Goal: Information Seeking & Learning: Learn about a topic

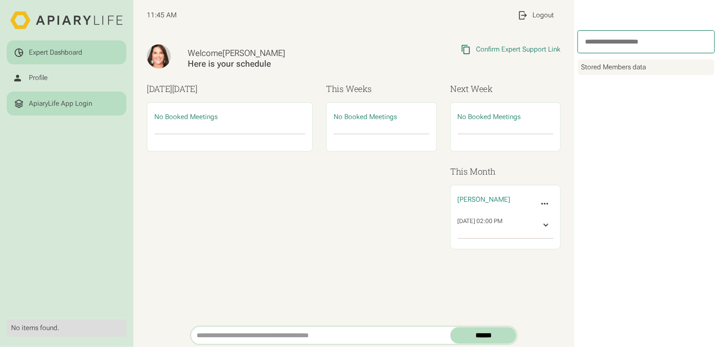
click at [70, 104] on div "ApiaryLife App Login" at bounding box center [60, 104] width 63 height 8
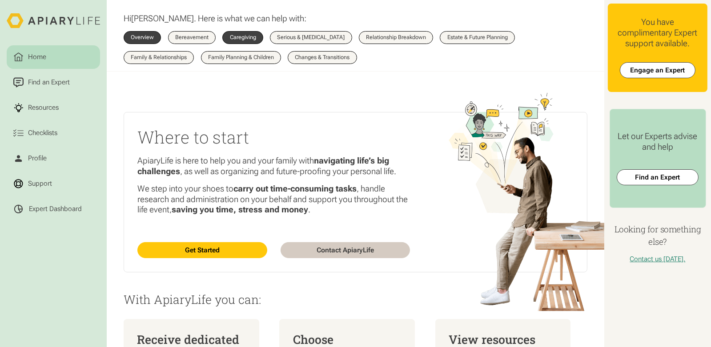
click at [242, 35] on div "Caregiving" at bounding box center [243, 38] width 26 height 6
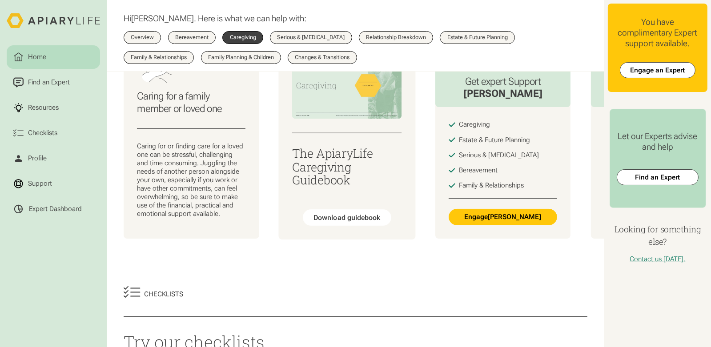
scroll to position [89, 0]
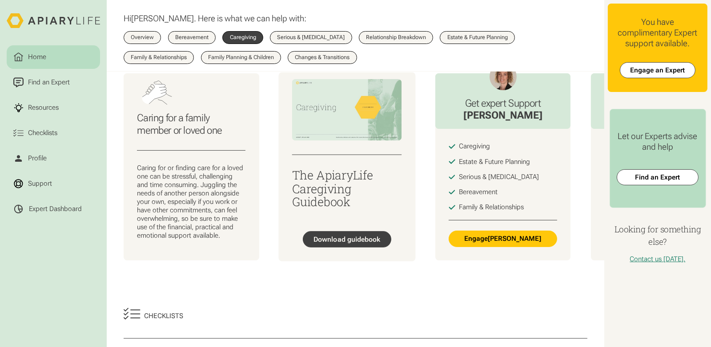
click at [337, 240] on div "Download guidebook" at bounding box center [347, 239] width 67 height 8
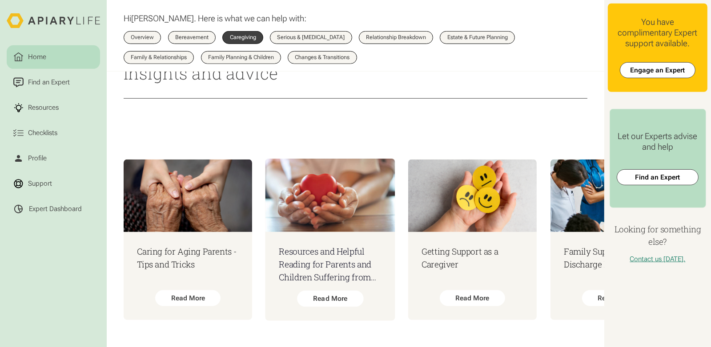
scroll to position [677, 0]
click at [345, 263] on h3 "Resources and Helpful Reading for Parents and Children Suffering from An Eating…" at bounding box center [330, 265] width 103 height 39
click at [318, 335] on div "Caring for Aging Parents - Tips and Tricks Read More Resources and Helpful Read…" at bounding box center [356, 240] width 498 height 215
click at [421, 254] on h3 "Getting Support as a Caregiver" at bounding box center [472, 259] width 103 height 26
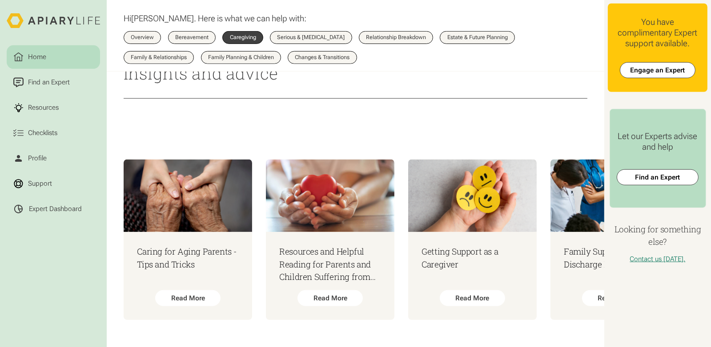
click at [307, 37] on div "Serious & [MEDICAL_DATA]" at bounding box center [311, 38] width 68 height 6
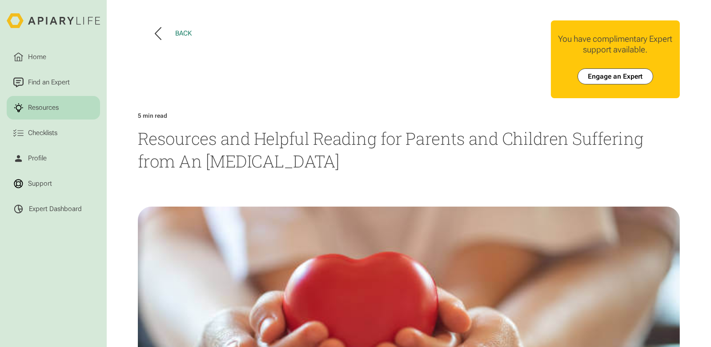
click at [155, 32] on icon at bounding box center [158, 33] width 7 height 13
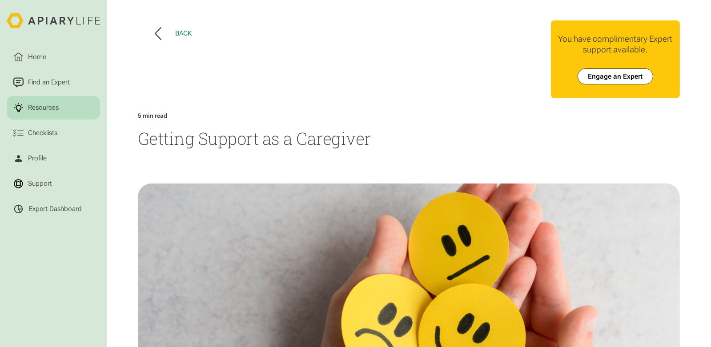
click at [156, 34] on icon at bounding box center [158, 33] width 7 height 13
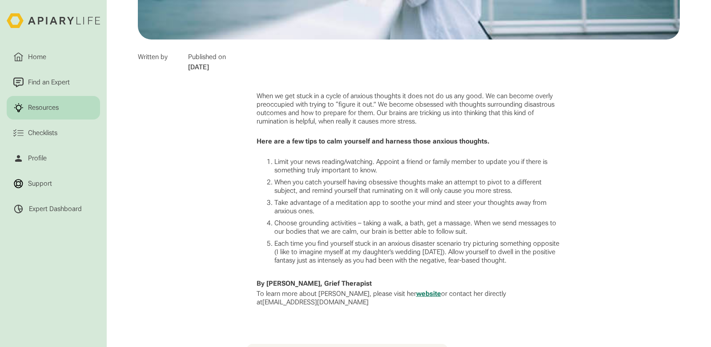
scroll to position [400, 0]
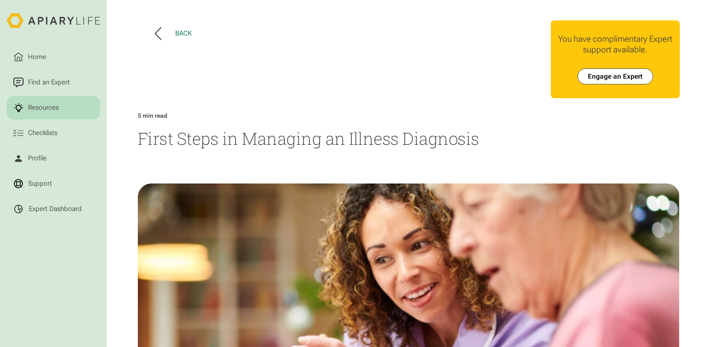
click at [175, 31] on div "Back" at bounding box center [183, 33] width 16 height 8
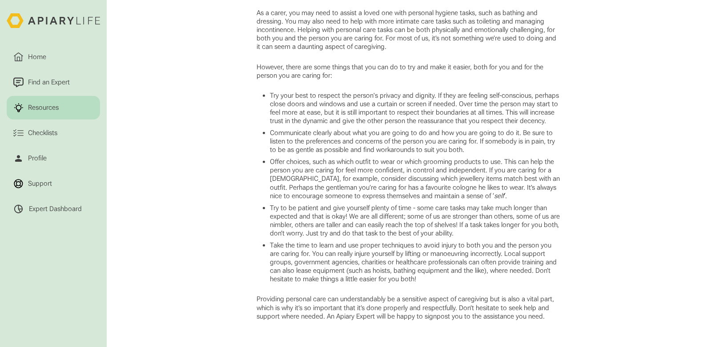
scroll to position [355, 0]
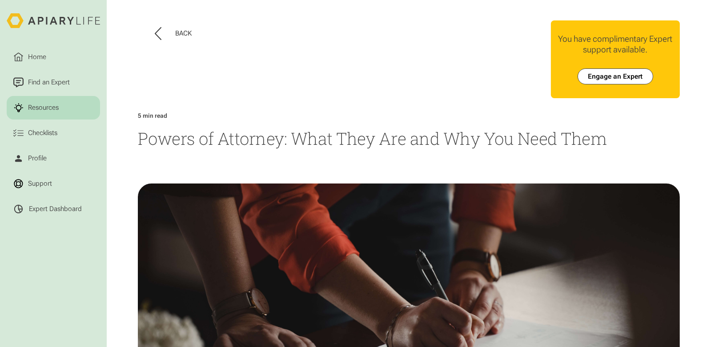
click at [300, 134] on h1 "Powers of Attorney: What They Are and Why You Need Them" at bounding box center [409, 138] width 542 height 23
click at [157, 31] on icon at bounding box center [158, 33] width 7 height 13
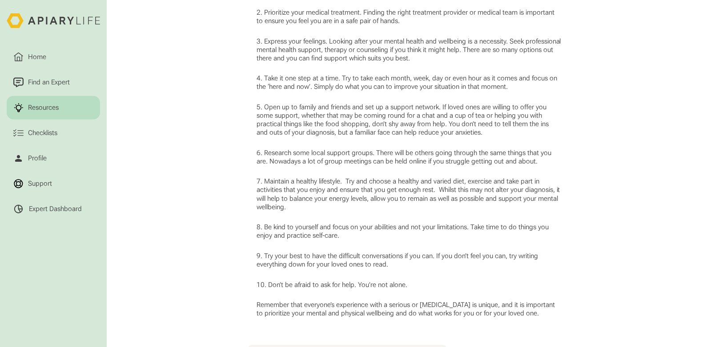
scroll to position [622, 0]
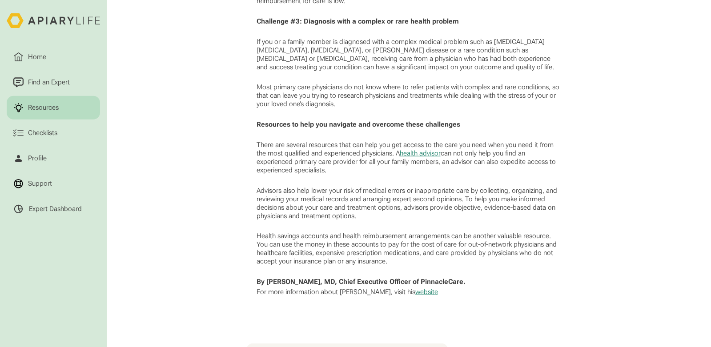
scroll to position [845, 0]
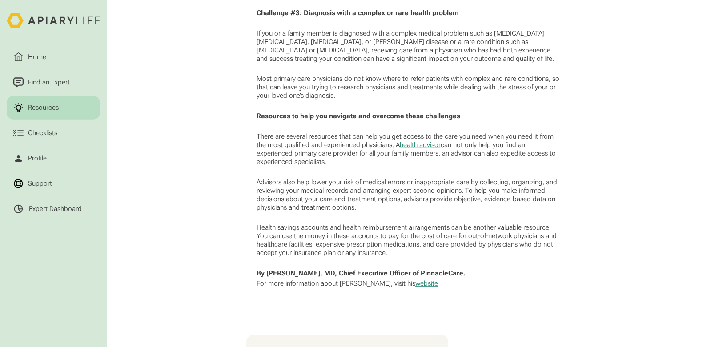
click at [385, 246] on p "Health savings accounts and health reimbursement arrangements can be another va…" at bounding box center [409, 241] width 305 height 34
click at [411, 149] on link "health advisor" at bounding box center [420, 145] width 41 height 8
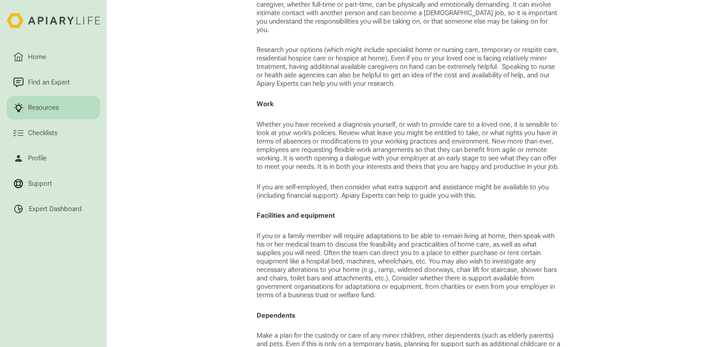
scroll to position [756, 0]
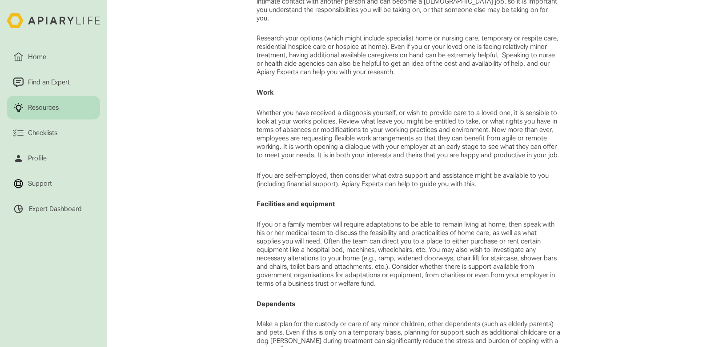
click at [463, 227] on p "If you or a family member will require adaptations to be able to remain living …" at bounding box center [409, 255] width 305 height 68
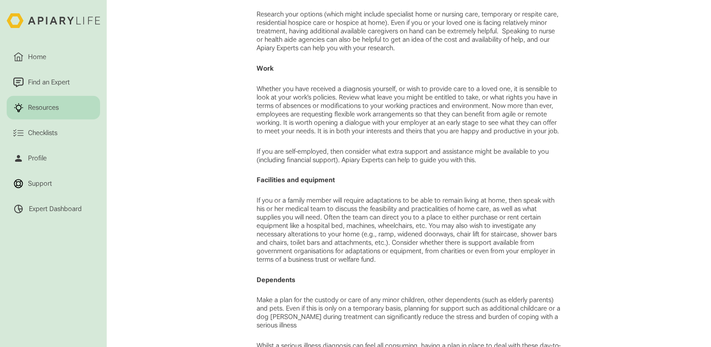
scroll to position [800, 0]
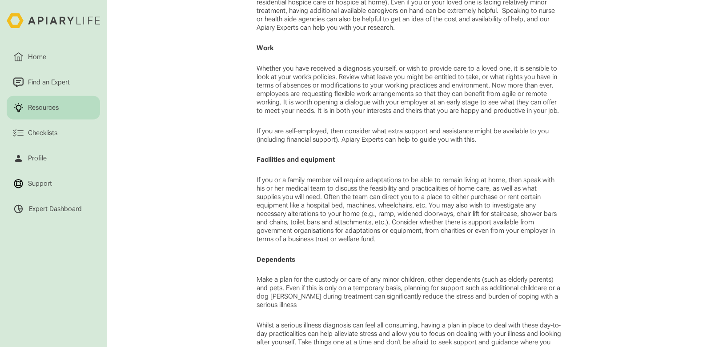
click at [435, 225] on p "If you or a family member will require adaptations to be able to remain living …" at bounding box center [409, 210] width 305 height 68
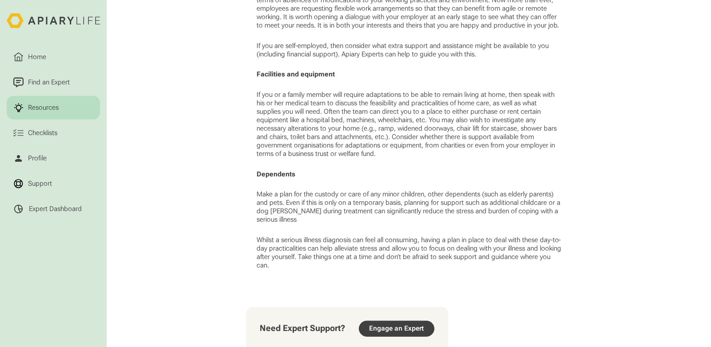
scroll to position [889, 0]
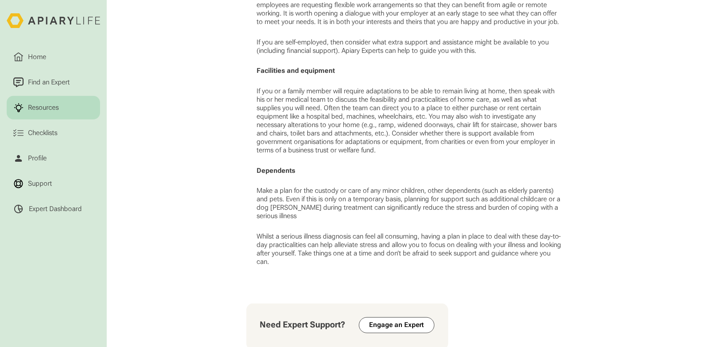
click at [339, 198] on p "Make a plan for the custody or care of any minor children, other dependents (su…" at bounding box center [409, 204] width 305 height 34
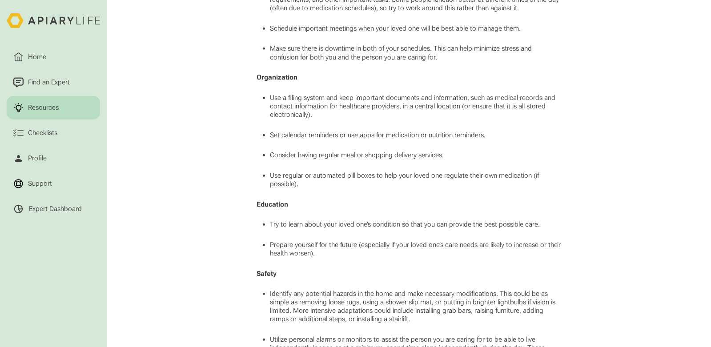
scroll to position [622, 0]
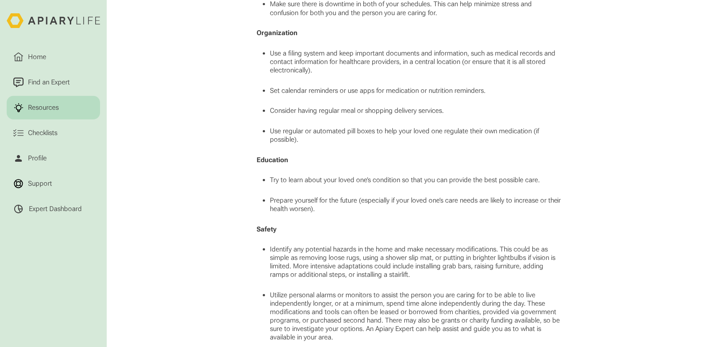
click at [405, 115] on li "Consider having regular meal or shopping delivery services." at bounding box center [416, 111] width 292 height 8
click at [302, 138] on li "Use regular or automated pill boxes to help your loved one regulate their own m…" at bounding box center [416, 135] width 292 height 17
click at [293, 144] on li "Use regular or automated pill boxes to help your loved one regulate their own m…" at bounding box center [416, 135] width 292 height 17
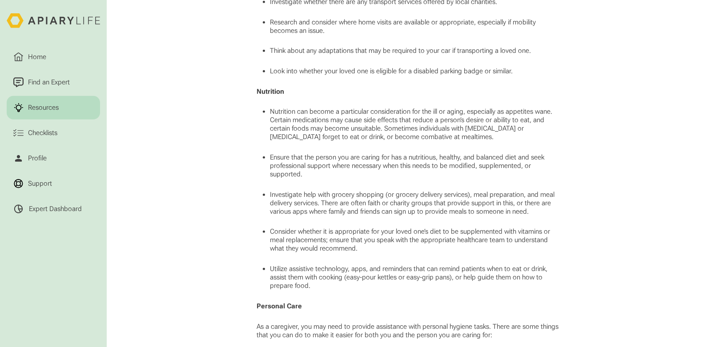
scroll to position [1245, 0]
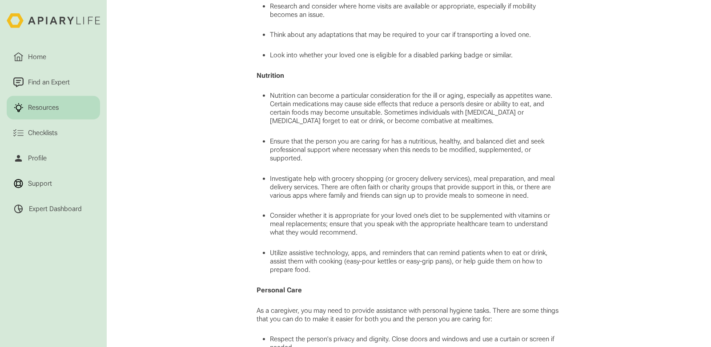
click at [302, 117] on li "Nutrition can become a particular consideration for the ill or aging, especiall…" at bounding box center [416, 109] width 292 height 34
click at [320, 160] on li "Ensure that the person you are caring for has a nutritious, healthy, and balanc…" at bounding box center [416, 149] width 292 height 25
click at [351, 155] on li "Ensure that the person you are caring for has a nutritious, healthy, and balanc…" at bounding box center [416, 149] width 292 height 25
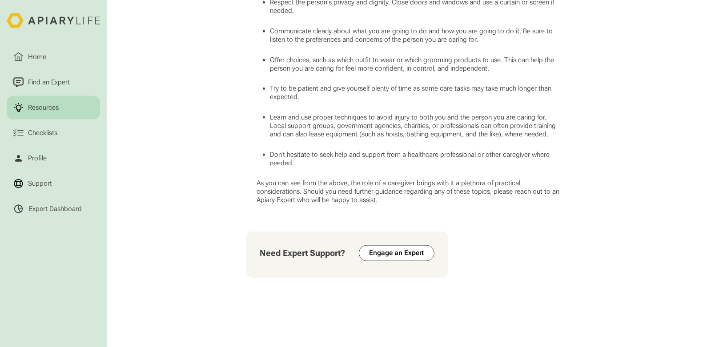
scroll to position [1512, 0]
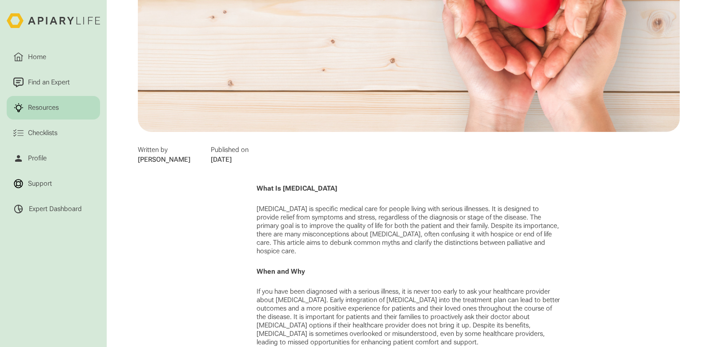
scroll to position [400, 0]
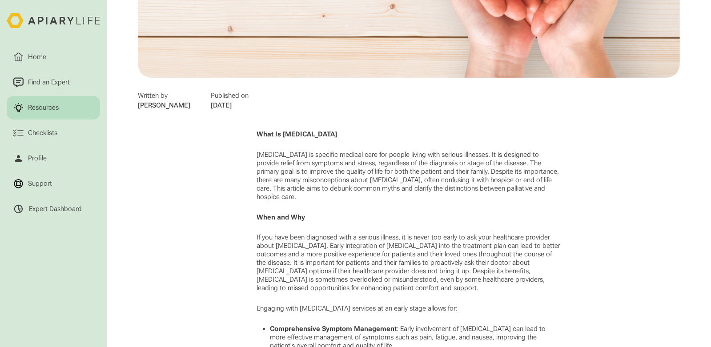
click at [374, 242] on p "If you have been diagnosed with a serious illness, it is never too early to ask…" at bounding box center [409, 263] width 305 height 59
click at [400, 253] on p "If you have been diagnosed with a serious illness, it is never too early to ask…" at bounding box center [409, 263] width 305 height 59
click at [415, 258] on p "If you have been diagnosed with a serious illness, it is never too early to ask…" at bounding box center [409, 263] width 305 height 59
click at [421, 238] on p "If you have been diagnosed with a serious illness, it is never too early to ask…" at bounding box center [409, 263] width 305 height 59
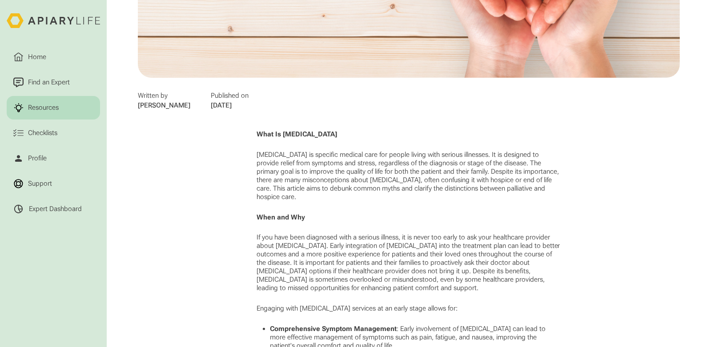
click at [330, 268] on p "If you have been diagnosed with a serious illness, it is never too early to ask…" at bounding box center [409, 263] width 305 height 59
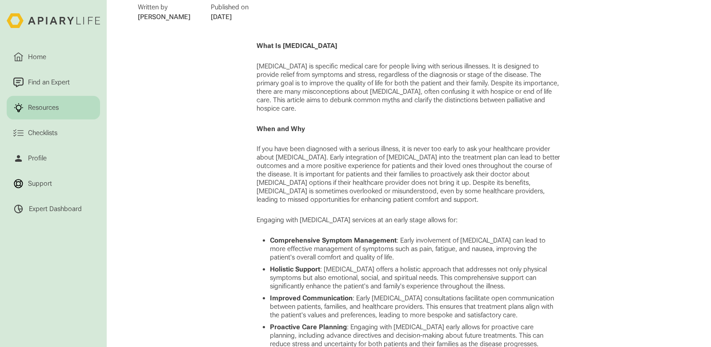
scroll to position [489, 0]
click at [399, 277] on li "Holistic Support : [MEDICAL_DATA] offers a holistic approach that addresses not…" at bounding box center [416, 277] width 292 height 25
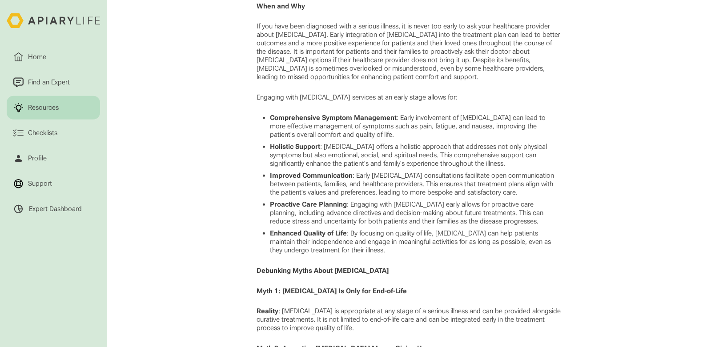
scroll to position [622, 0]
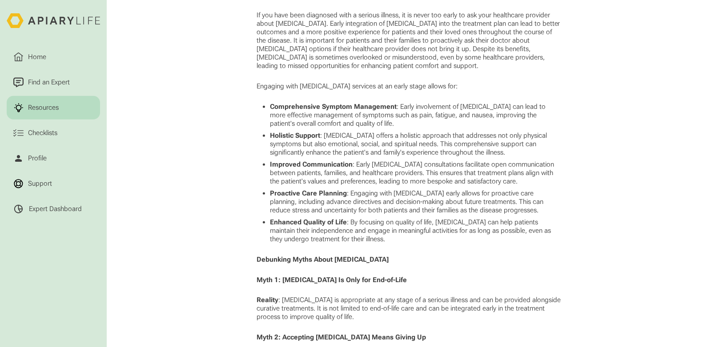
click at [469, 196] on li "Proactive Care Planning : Engaging with [MEDICAL_DATA] early allows for proacti…" at bounding box center [416, 201] width 292 height 25
drag, startPoint x: 440, startPoint y: 118, endPoint x: 453, endPoint y: 239, distance: 121.2
click at [453, 239] on ul "Comprehensive Symptom Management : Early involvement of palliative care can lea…" at bounding box center [409, 173] width 305 height 141
click at [454, 235] on li "Enhanced Quality of Life : By focusing on quality of life, palliative care can …" at bounding box center [416, 230] width 292 height 25
drag, startPoint x: 454, startPoint y: 235, endPoint x: 449, endPoint y: 93, distance: 142.4
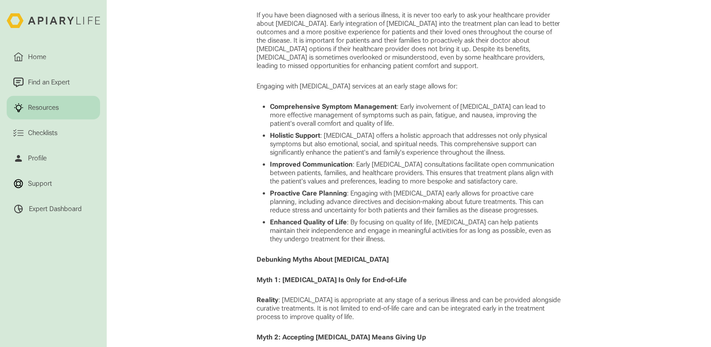
click at [449, 97] on div "What Is Palliative Care ​ Palliative care is specific medical care for people l…" at bounding box center [409, 342] width 305 height 869
click at [430, 176] on li "Improved Communication : Early palliative care consultations facilitate open co…" at bounding box center [416, 173] width 292 height 25
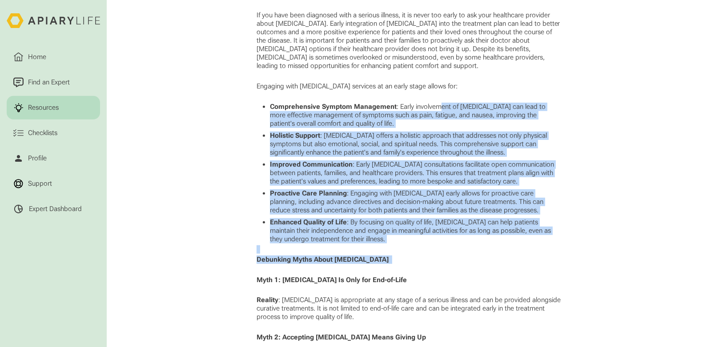
drag, startPoint x: 439, startPoint y: 106, endPoint x: 463, endPoint y: 272, distance: 167.7
click at [463, 272] on div "What Is Palliative Care ​ Palliative care is specific medical care for people l…" at bounding box center [409, 342] width 305 height 869
click at [464, 266] on p "​" at bounding box center [409, 270] width 305 height 8
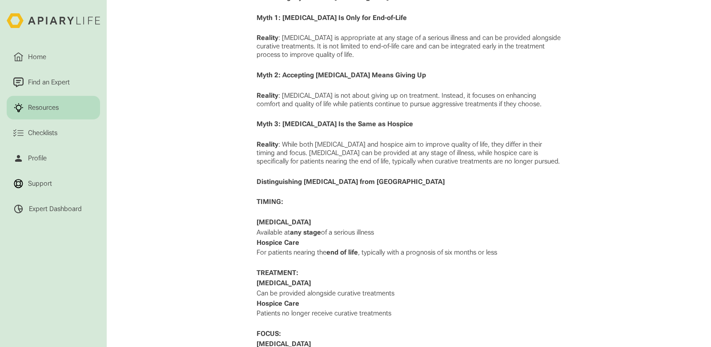
scroll to position [889, 0]
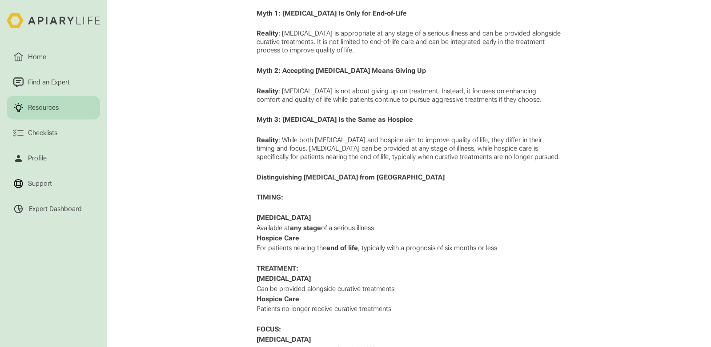
click at [277, 230] on p "Available at any stage of a serious illness" at bounding box center [409, 228] width 305 height 8
click at [395, 229] on p "Available at any stage of a serious illness" at bounding box center [409, 228] width 305 height 8
click at [372, 247] on p "For patients nearing the end of life , typically with a prognosis of six months…" at bounding box center [409, 248] width 305 height 8
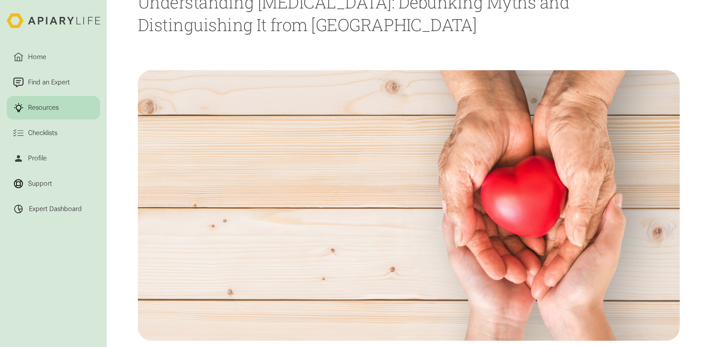
scroll to position [0, 0]
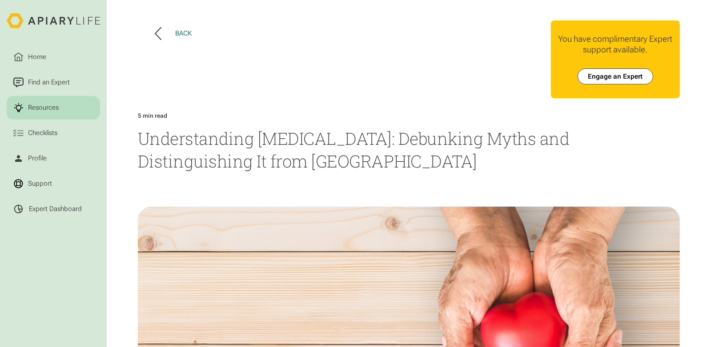
click at [175, 34] on div "Back" at bounding box center [183, 33] width 16 height 8
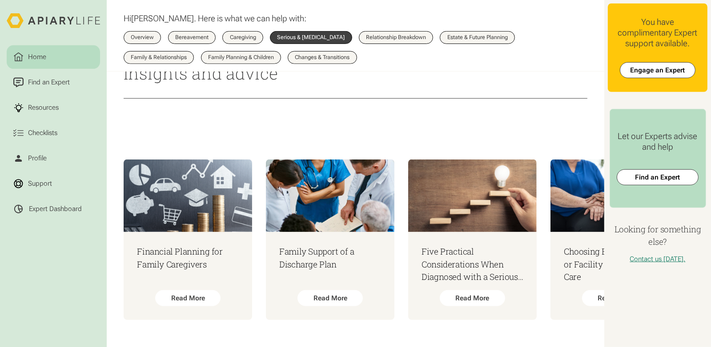
scroll to position [695, 0]
click at [178, 253] on h3 "Financial Planning for Family Caregivers" at bounding box center [188, 259] width 103 height 26
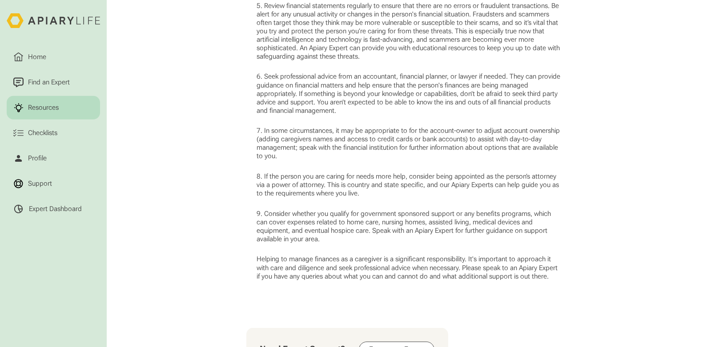
scroll to position [845, 0]
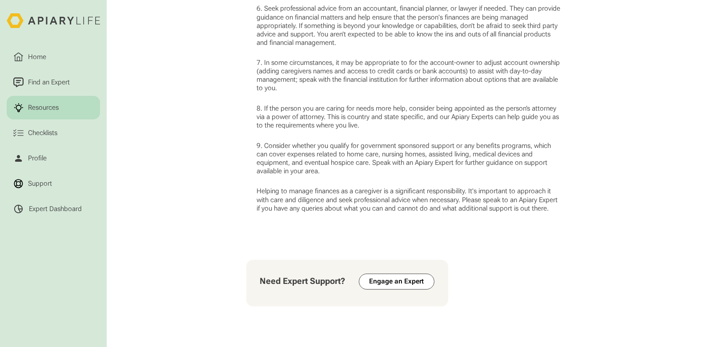
click at [339, 80] on p "7. In some circumstances, it may be appropriate to for the account-owner to adj…" at bounding box center [409, 76] width 305 height 34
click at [484, 93] on p "7. In some circumstances, it may be appropriate to for the account-owner to adj…" at bounding box center [409, 76] width 305 height 34
click at [475, 130] on p "8. If the person you are caring for needs more help, consider being appointed a…" at bounding box center [409, 117] width 305 height 25
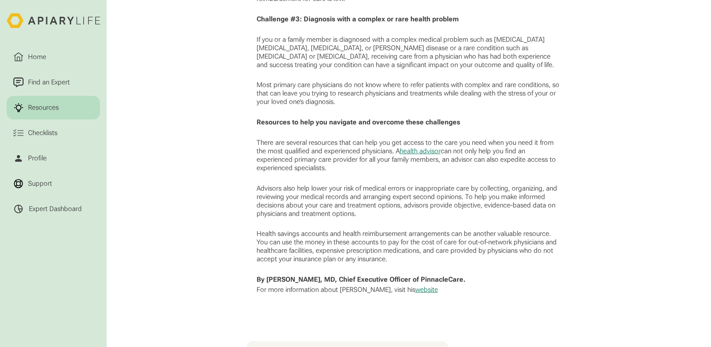
scroll to position [845, 0]
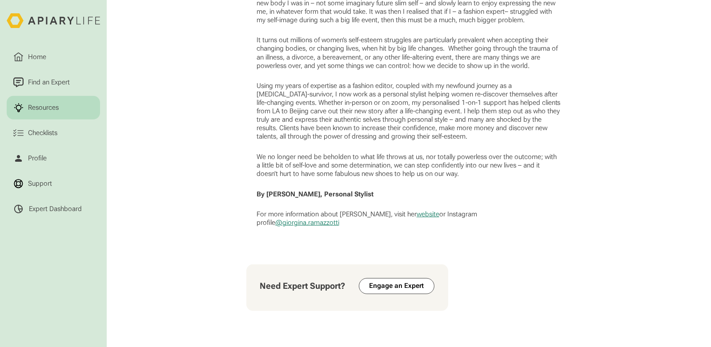
scroll to position [889, 0]
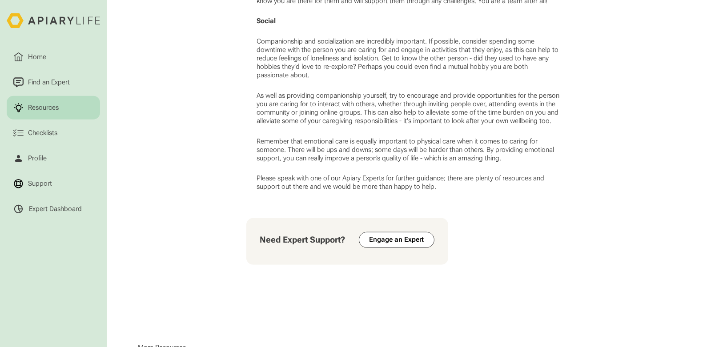
scroll to position [889, 0]
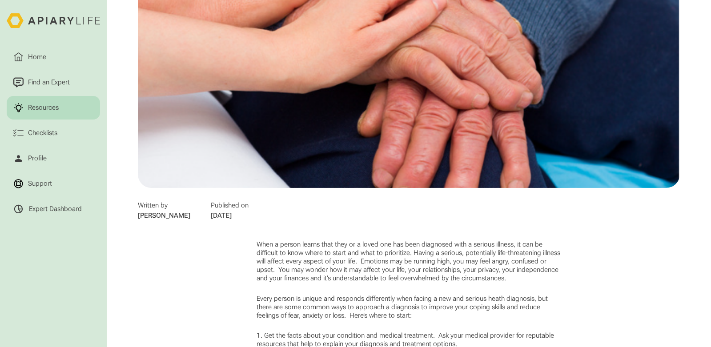
scroll to position [489, 0]
